Goal: Task Accomplishment & Management: Manage account settings

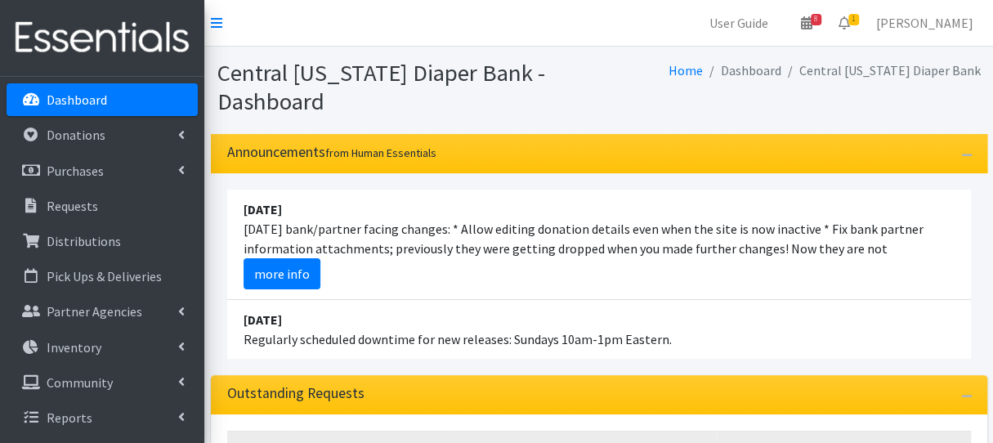
click at [149, 98] on link "Dashboard" at bounding box center [102, 99] width 191 height 33
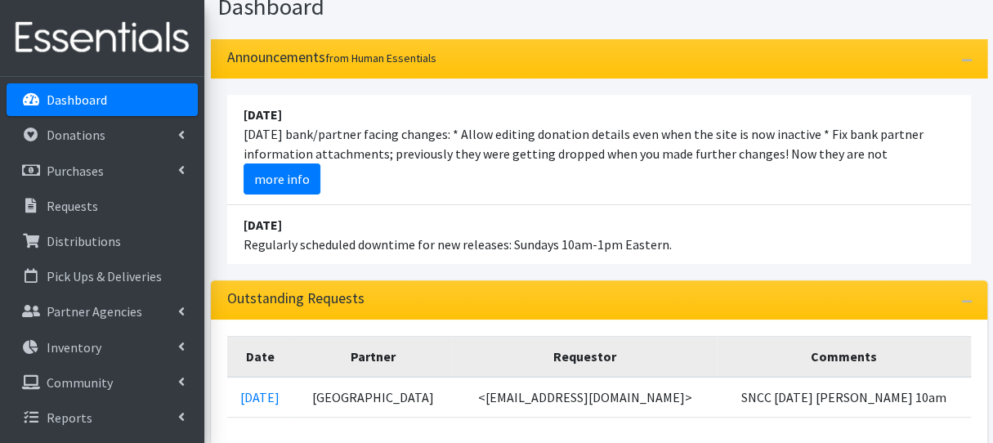
scroll to position [245, 0]
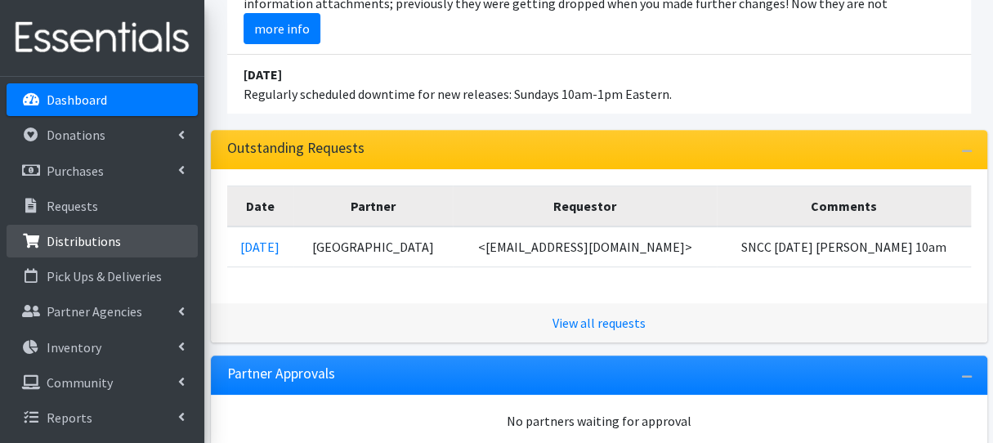
click at [101, 242] on p "Distributions" at bounding box center [84, 241] width 74 height 16
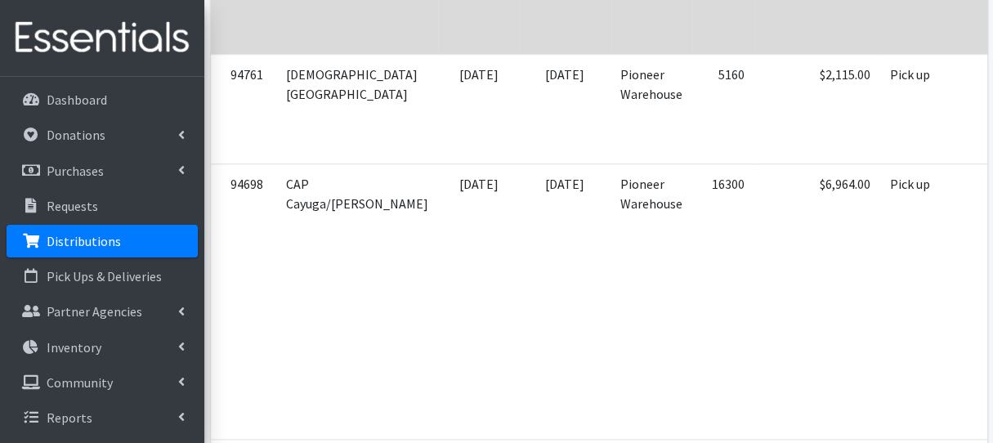
scroll to position [981, 0]
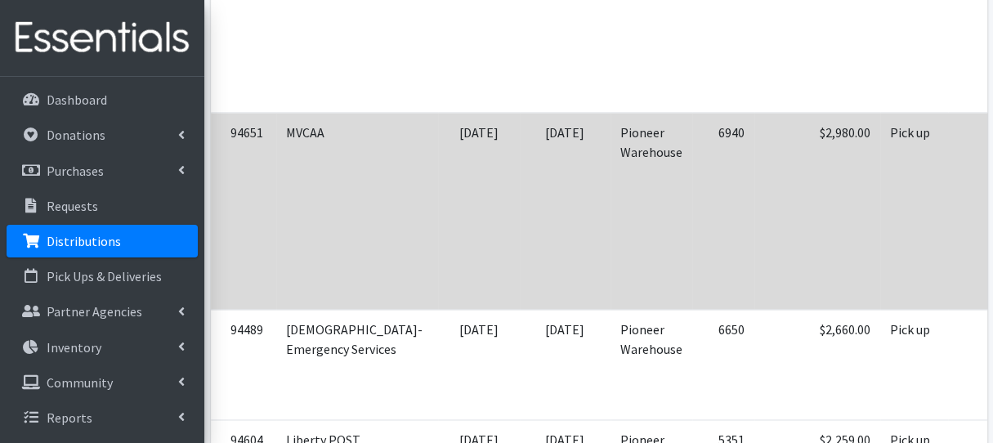
click at [755, 186] on td "$2,980.00" at bounding box center [818, 211] width 126 height 197
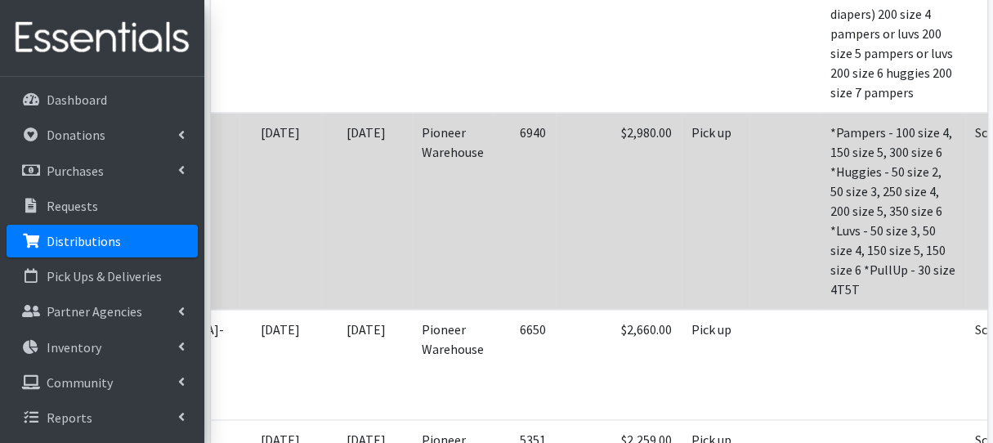
scroll to position [0, 222]
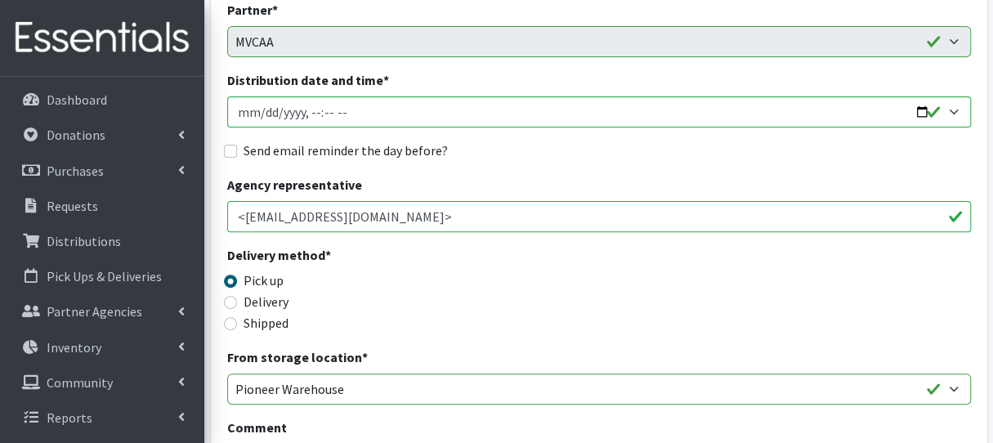
scroll to position [409, 0]
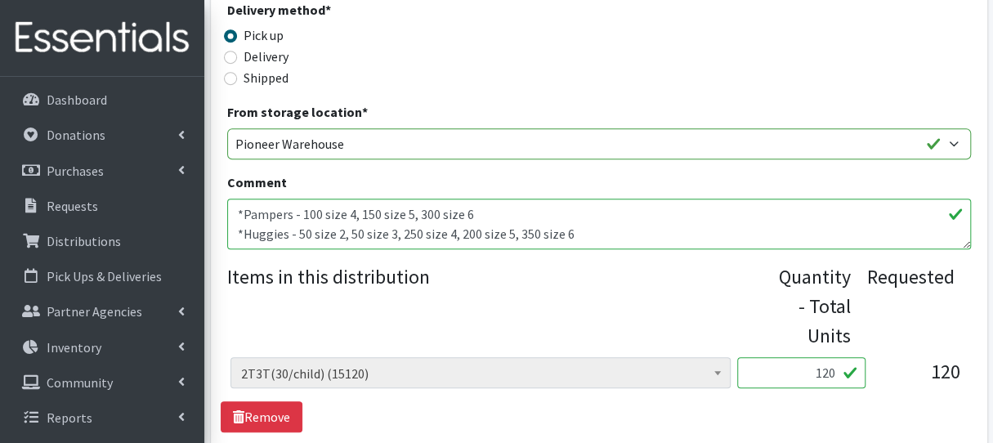
click at [571, 236] on textarea "*Pampers - 100 size 4, 150 size 5, 300 size 6 *Huggies - 50 size 2, 50 size 3, …" at bounding box center [599, 224] width 744 height 51
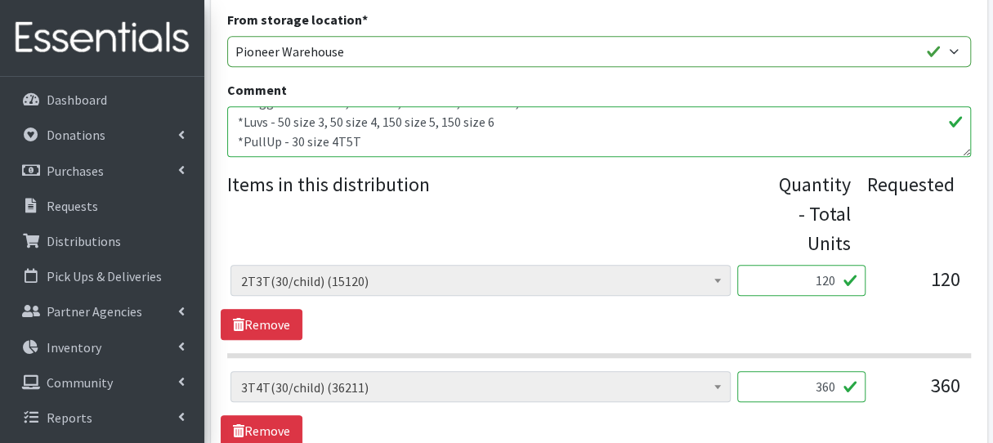
scroll to position [572, 0]
